Goal: Find contact information: Find contact information

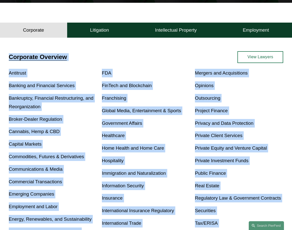
scroll to position [138, 0]
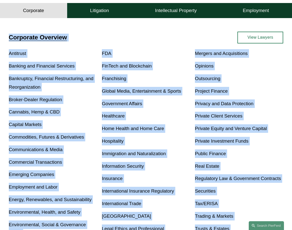
click at [78, 121] on div "Antitrust Banking and Financial Services Bankruptcy, Financial Restructuring, a…" at bounding box center [146, 149] width 274 height 201
click at [177, 118] on p "Healthcare" at bounding box center [146, 116] width 88 height 9
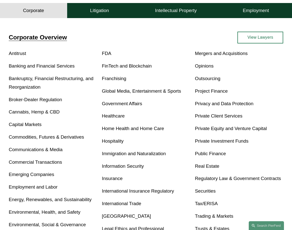
click at [219, 54] on link "Mergers and Acquisitions" at bounding box center [221, 53] width 53 height 5
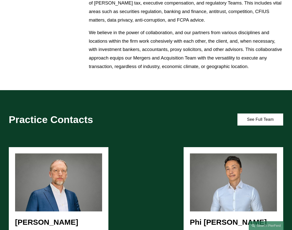
scroll to position [327, 0]
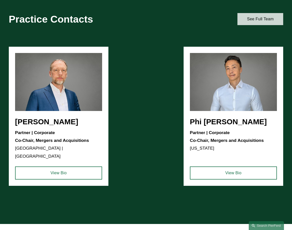
click at [258, 25] on link "See Full Team" at bounding box center [260, 19] width 46 height 12
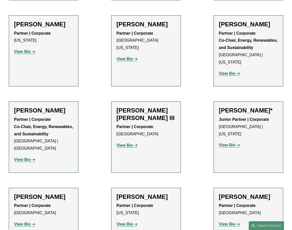
scroll to position [812, 0]
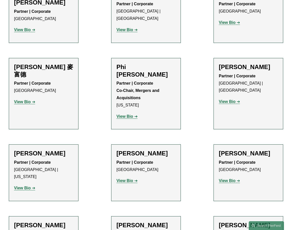
click at [198, 174] on ul "Filter Location All Atlanta Austin Boston Charlotte Chicago Cincinnati Clevelan…" at bounding box center [146, 47] width 292 height 1458
click at [192, 144] on ul "Filter Location All Atlanta Austin Boston Charlotte Chicago Cincinnati Clevelan…" at bounding box center [146, 47] width 292 height 1458
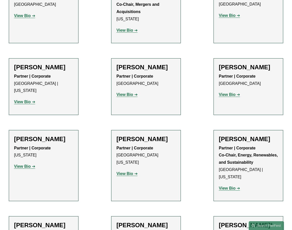
scroll to position [988, 0]
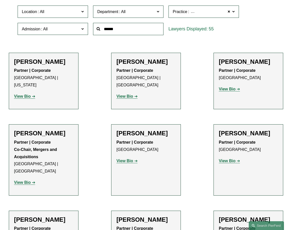
scroll to position [8, 0]
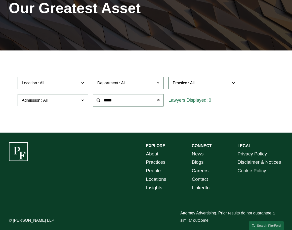
scroll to position [76, 0]
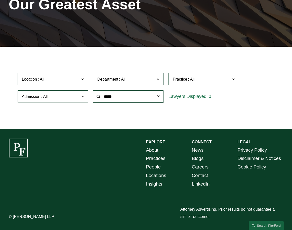
drag, startPoint x: 123, startPoint y: 96, endPoint x: 83, endPoint y: 100, distance: 40.4
click at [83, 100] on div "Location All Atlanta Austin Boston Charlotte Chicago Cincinnati Cleveland Colum…" at bounding box center [146, 88] width 262 height 34
type input "**********"
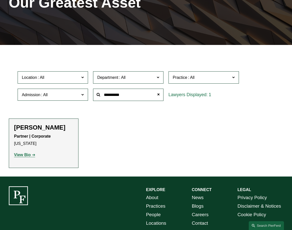
click at [29, 157] on strong "View Bio" at bounding box center [22, 155] width 17 height 4
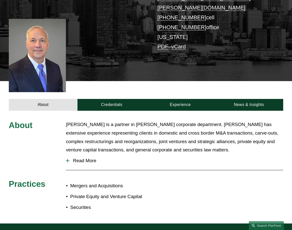
scroll to position [101, 0]
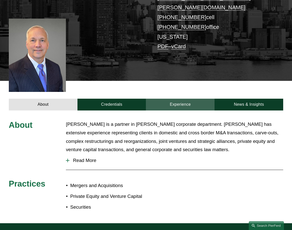
click at [186, 99] on link "Experience" at bounding box center [180, 105] width 69 height 12
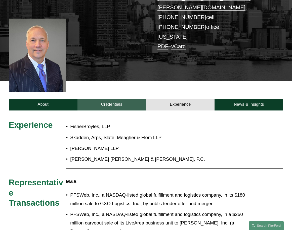
click at [110, 99] on link "Credentials" at bounding box center [111, 105] width 69 height 12
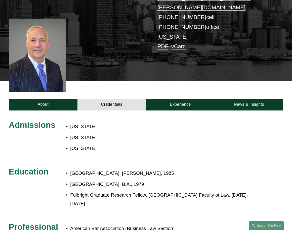
click at [50, 111] on div "Admissions New York California Connecticut Education Columbia Law School, J.D.,…" at bounding box center [146, 185] width 292 height 148
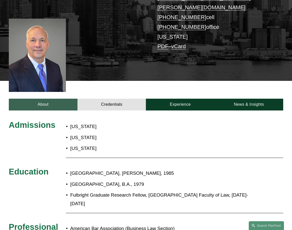
click at [50, 100] on link "About" at bounding box center [43, 105] width 69 height 12
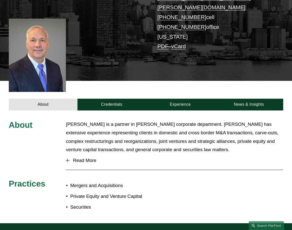
click at [69, 159] on div at bounding box center [68, 161] width 4 height 4
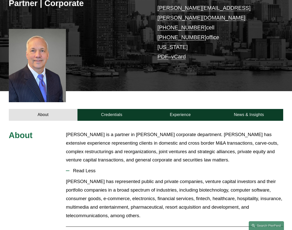
scroll to position [0, 0]
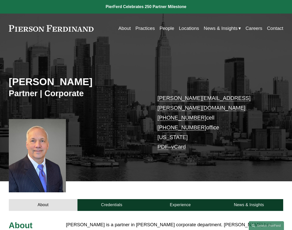
click at [144, 28] on link "Practices" at bounding box center [144, 29] width 19 height 10
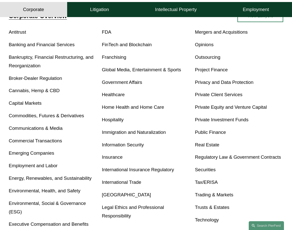
scroll to position [151, 0]
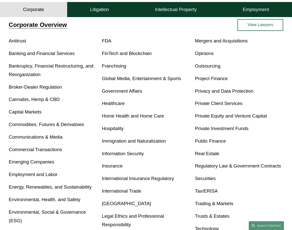
click at [205, 41] on link "Mergers and Acquisitions" at bounding box center [221, 40] width 53 height 5
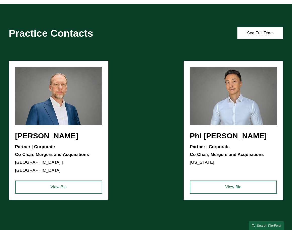
scroll to position [377, 0]
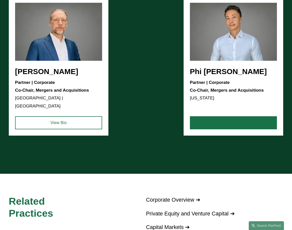
click at [223, 125] on link "View Bio" at bounding box center [233, 122] width 87 height 13
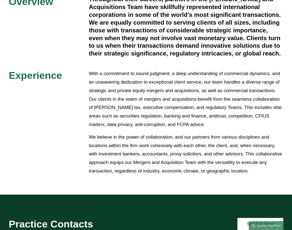
scroll to position [176, 0]
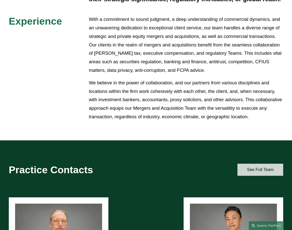
click at [255, 176] on link "See Full Team" at bounding box center [260, 170] width 46 height 12
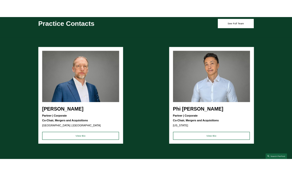
scroll to position [377, 0]
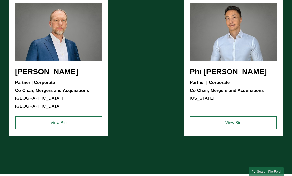
click at [29, 83] on ul "Jeremy R. Cnudde Partner | Corporate Co-Chair, Mergers and Acquisitions Detroit…" at bounding box center [146, 66] width 274 height 139
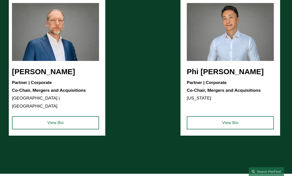
drag, startPoint x: 251, startPoint y: 83, endPoint x: 259, endPoint y: 83, distance: 8.0
click at [259, 83] on ul "Jeremy R. Cnudde Partner | Corporate Co-Chair, Mergers and Acquisitions Detroit…" at bounding box center [146, 66] width 274 height 139
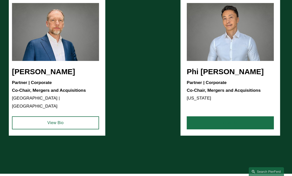
click at [211, 123] on link "View Bio" at bounding box center [230, 123] width 87 height 13
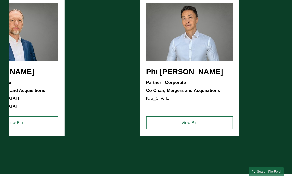
drag, startPoint x: 80, startPoint y: 83, endPoint x: 131, endPoint y: 78, distance: 50.5
click at [131, 78] on ul "Jeremy R. Cnudde Partner | Corporate Co-Chair, Mergers and Acquisitions Detroit…" at bounding box center [146, 66] width 274 height 139
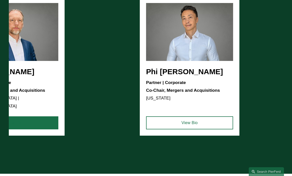
click at [35, 123] on link "View Bio" at bounding box center [14, 123] width 87 height 13
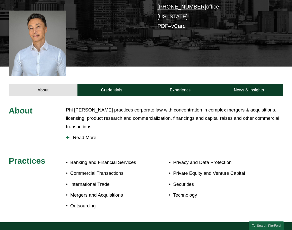
scroll to position [126, 0]
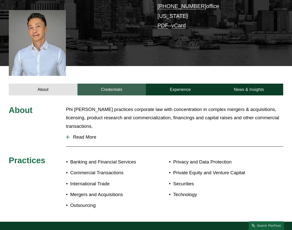
click at [107, 84] on link "Credentials" at bounding box center [111, 90] width 69 height 12
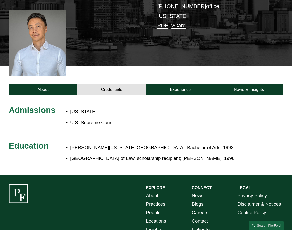
click at [206, 70] on div "About Credentials Experience News & Insights" at bounding box center [146, 80] width 292 height 29
click at [201, 75] on div "About Credentials Experience News & Insights" at bounding box center [146, 80] width 292 height 29
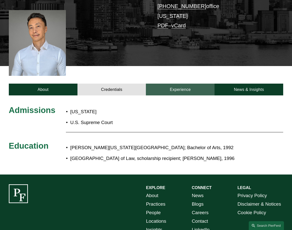
click at [193, 84] on link "Experience" at bounding box center [180, 90] width 69 height 12
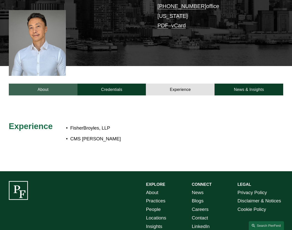
click at [53, 84] on link "About" at bounding box center [43, 90] width 69 height 12
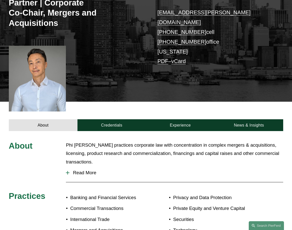
scroll to position [0, 0]
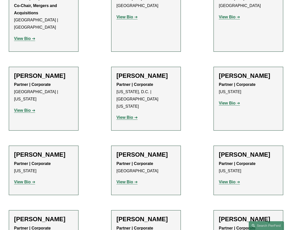
scroll to position [327, 0]
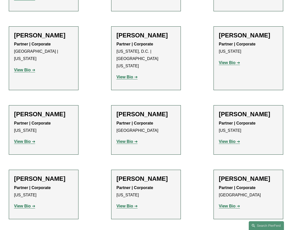
click at [26, 139] on strong "View Bio" at bounding box center [22, 141] width 17 height 4
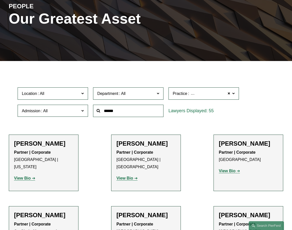
scroll to position [126, 0]
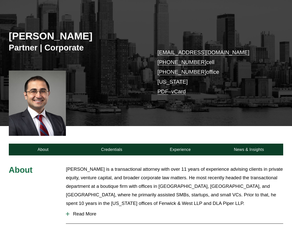
scroll to position [75, 0]
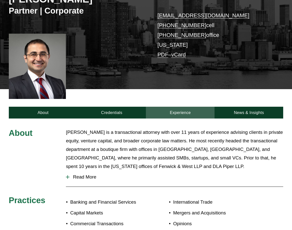
click at [187, 112] on div "About Credentials Experience News & Insights" at bounding box center [146, 103] width 292 height 29
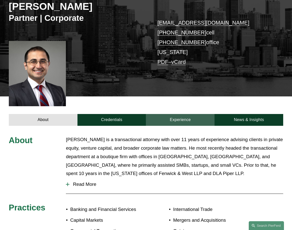
click at [181, 119] on link "Experience" at bounding box center [180, 120] width 69 height 12
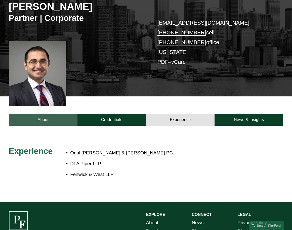
click at [43, 121] on link "About" at bounding box center [43, 120] width 69 height 12
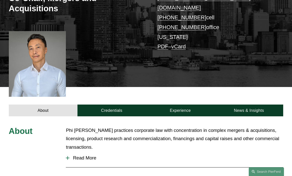
scroll to position [151, 0]
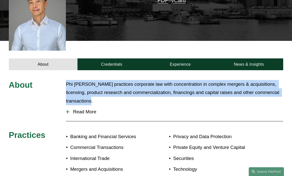
drag, startPoint x: 91, startPoint y: 92, endPoint x: 59, endPoint y: 74, distance: 36.9
click at [59, 80] on div "About Phi [PERSON_NAME] practices corporate law with concentration in complex m…" at bounding box center [146, 133] width 292 height 107
copy div "Phi [PERSON_NAME] practices corporate law with concentration in complex mergers…"
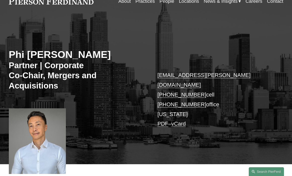
scroll to position [25, 0]
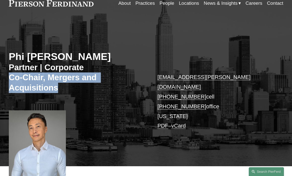
drag, startPoint x: 9, startPoint y: 78, endPoint x: 62, endPoint y: 88, distance: 54.0
click at [62, 88] on h3 "Partner | Corporate Co-Chair, Mergers and Acquisitions" at bounding box center [77, 78] width 137 height 31
copy h3 "Co-Chair, Mergers and Acquisitions"
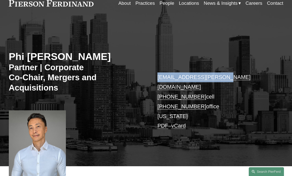
drag, startPoint x: 153, startPoint y: 75, endPoint x: 229, endPoint y: 77, distance: 76.2
click at [229, 77] on div "Phi [PERSON_NAME] Partner | Corporate Co-Chair, Mergers and Acquisitions [EMAIL…" at bounding box center [146, 97] width 292 height 140
copy link "[EMAIL_ADDRESS][PERSON_NAME][DOMAIN_NAME]"
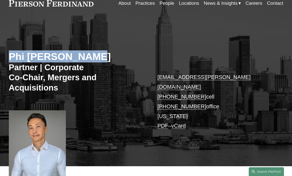
drag, startPoint x: 94, startPoint y: 58, endPoint x: 8, endPoint y: 50, distance: 86.8
click at [8, 50] on div "Phi [PERSON_NAME] Partner | Corporate Co-Chair, Mergers and Acquisitions [EMAIL…" at bounding box center [146, 97] width 292 height 140
copy h2 "Phi [PERSON_NAME]"
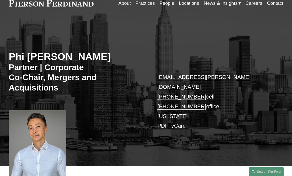
click at [106, 130] on div "Phi [PERSON_NAME] Partner | Corporate Co-Chair, Mergers and Acquisitions [EMAIL…" at bounding box center [146, 97] width 292 height 140
click at [249, 94] on p "[EMAIL_ADDRESS][PERSON_NAME][DOMAIN_NAME] [PHONE_NUMBER] cell [PHONE_NUMBER] of…" at bounding box center [214, 102] width 114 height 59
click at [210, 88] on p "[EMAIL_ADDRESS][PERSON_NAME][DOMAIN_NAME] [PHONE_NUMBER] cell [PHONE_NUMBER] of…" at bounding box center [214, 102] width 114 height 59
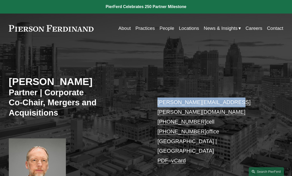
drag, startPoint x: 232, startPoint y: 103, endPoint x: 155, endPoint y: 108, distance: 77.3
click at [155, 108] on div "Jeremy R. Cnudde Partner | Corporate Co-Chair, Mergers and Acquisitions jeremy.…" at bounding box center [146, 127] width 292 height 150
copy link "jeremy.cnudde@pierferd.com"
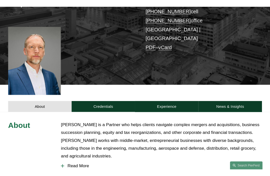
scroll to position [126, 0]
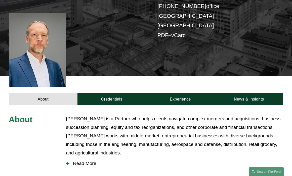
click at [114, 139] on p "Jeremy R. Cnudde is a Partner who helps clients navigate complex mergers and ac…" at bounding box center [174, 136] width 217 height 42
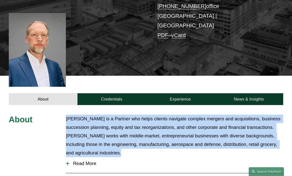
drag, startPoint x: 115, startPoint y: 138, endPoint x: 60, endPoint y: 107, distance: 63.5
click at [60, 115] on div "About Jeremy R. Cnudde is a Partner who helps clients navigate complex mergers …" at bounding box center [146, 171] width 292 height 113
copy div "Jeremy R. Cnudde is a Partner who helps clients navigate complex mergers and ac…"
click at [143, 141] on div "About Jeremy R. Cnudde is a Partner who helps clients navigate complex mergers …" at bounding box center [146, 171] width 292 height 113
click at [88, 115] on p "Jeremy R. Cnudde is a Partner who helps clients navigate complex mergers and ac…" at bounding box center [174, 136] width 217 height 42
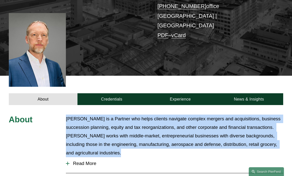
copy div "Jeremy R. Cnudde is a Partner who helps clients navigate complex mergers and ac…"
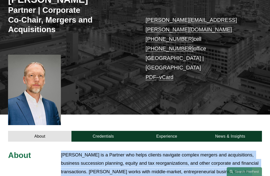
scroll to position [25, 0]
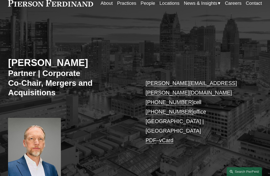
drag, startPoint x: 94, startPoint y: 63, endPoint x: 7, endPoint y: 66, distance: 87.3
click at [7, 66] on div "Jeremy R. Cnudde Partner | Corporate Co-Chair, Mergers and Acquisitions jeremy.…" at bounding box center [135, 106] width 270 height 143
copy h2 "[PERSON_NAME]"
click at [76, 91] on h3 "Partner | Corporate Co-Chair, Mergers and Acquisitions" at bounding box center [71, 83] width 127 height 29
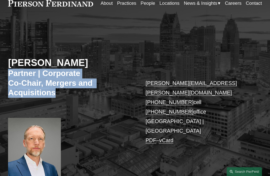
drag, startPoint x: 64, startPoint y: 96, endPoint x: 9, endPoint y: 73, distance: 59.4
click at [9, 73] on h3 "Partner | Corporate Co-Chair, Mergers and Acquisitions" at bounding box center [71, 83] width 127 height 29
drag, startPoint x: 9, startPoint y: 73, endPoint x: 67, endPoint y: 91, distance: 60.7
click at [67, 91] on h3 "Partner | Corporate Co-Chair, Mergers and Acquisitions" at bounding box center [71, 83] width 127 height 29
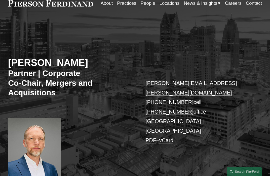
click at [216, 123] on p "jeremy.cnudde@pierferd.com +1.313.655.5678 cell +1.234.255.4258 office Detroit …" at bounding box center [199, 112] width 106 height 67
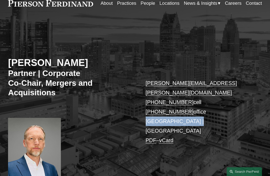
drag, startPoint x: 189, startPoint y: 113, endPoint x: 145, endPoint y: 112, distance: 44.2
click at [145, 112] on div "Jeremy R. Cnudde Partner | Corporate Co-Chair, Mergers and Acquisitions jeremy.…" at bounding box center [135, 106] width 270 height 143
copy p "[GEOGRAPHIC_DATA] | [GEOGRAPHIC_DATA]"
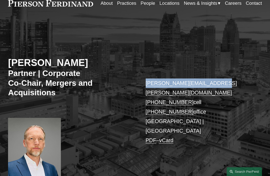
drag, startPoint x: 140, startPoint y: 83, endPoint x: 234, endPoint y: 83, distance: 93.7
click at [234, 83] on div "Jeremy R. Cnudde Partner | Corporate Co-Chair, Mergers and Acquisitions jeremy.…" at bounding box center [135, 106] width 270 height 143
copy link "jeremy.cnudde@pierferd.com"
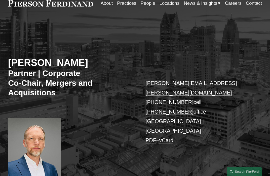
click at [112, 149] on div "Jeremy R. Cnudde Partner | Corporate Co-Chair, Mergers and Acquisitions jeremy.…" at bounding box center [135, 106] width 270 height 143
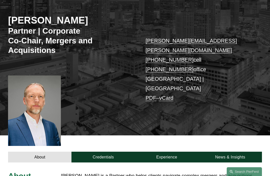
scroll to position [0, 0]
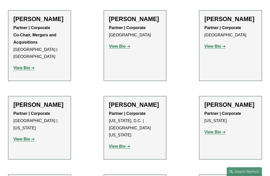
scroll to position [259, 0]
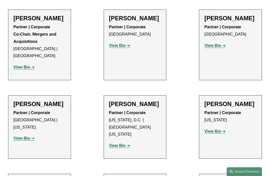
click at [62, 135] on p "View Bio" at bounding box center [39, 138] width 52 height 7
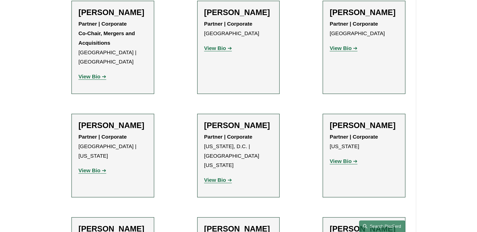
scroll to position [250, 0]
